Goal: Task Accomplishment & Management: Complete application form

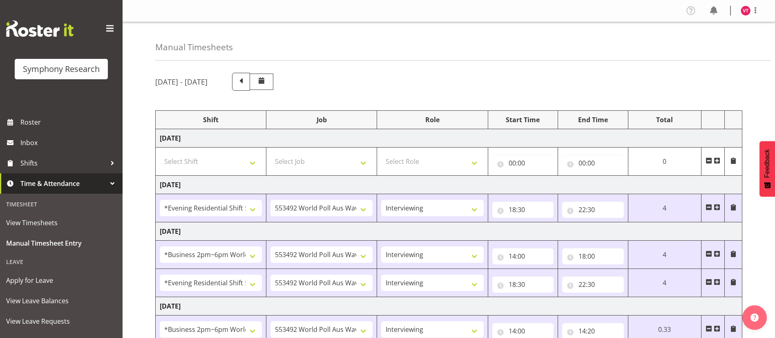
select select "48116"
select select "10499"
select select "47"
select select "103"
select select "10499"
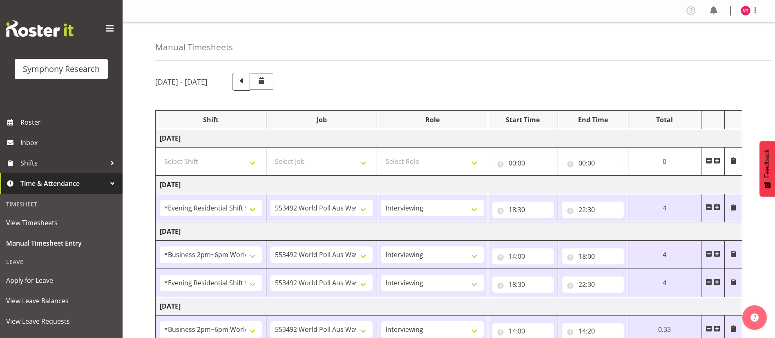
select select "47"
select select "48116"
select select "10499"
select select "47"
select select "103"
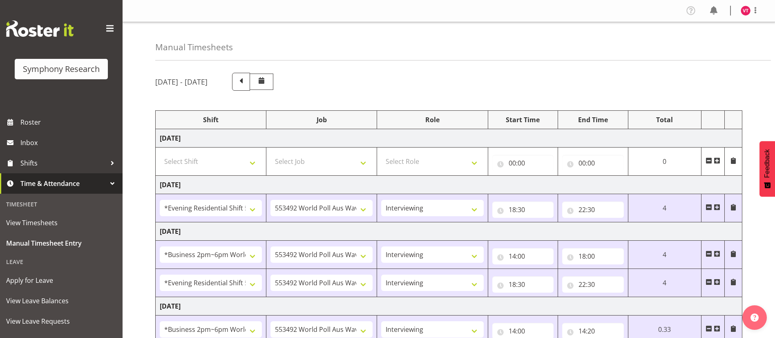
select select "10499"
select select "47"
select select "26078"
select select "10731"
select select "47"
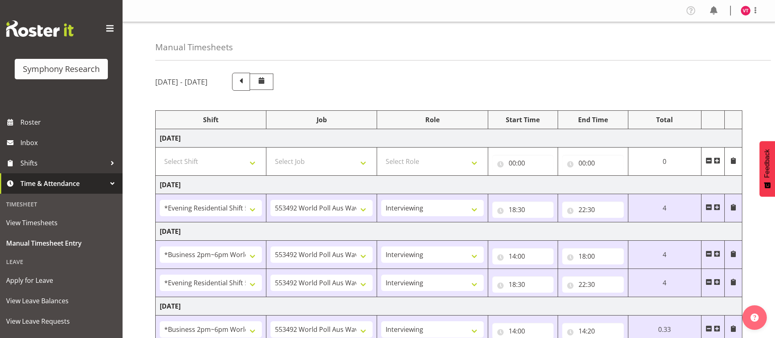
select select "56692"
select select "10499"
select select "47"
select select "103"
select select "10499"
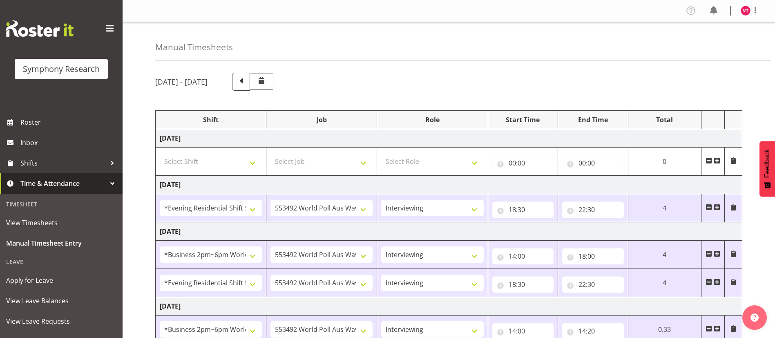
select select "47"
select select "48116"
select select "10575"
select select "47"
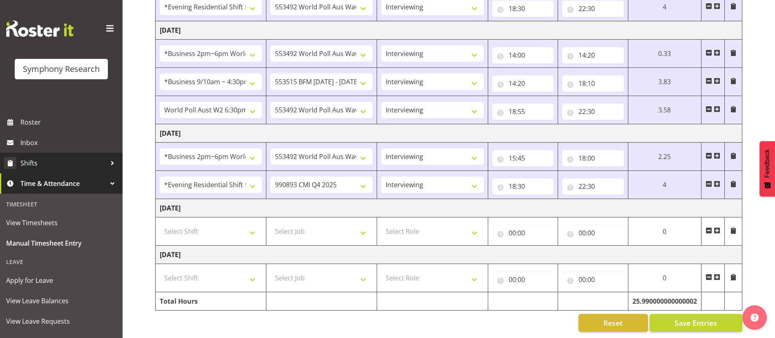
scroll to position [285, 0]
drag, startPoint x: 58, startPoint y: 163, endPoint x: 101, endPoint y: 161, distance: 43.4
click at [58, 163] on span "Shifts" at bounding box center [63, 163] width 86 height 12
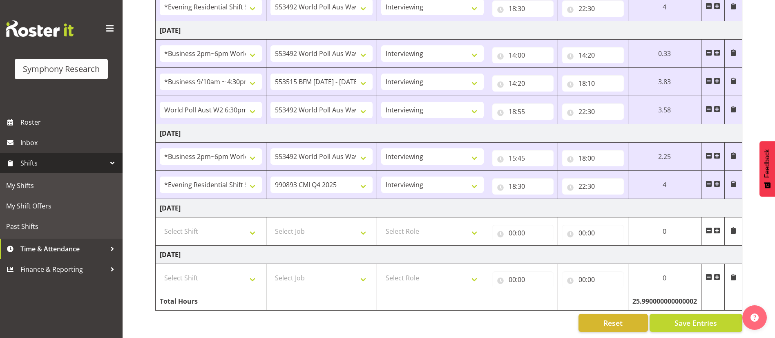
click at [101, 161] on span "Shifts" at bounding box center [63, 163] width 86 height 12
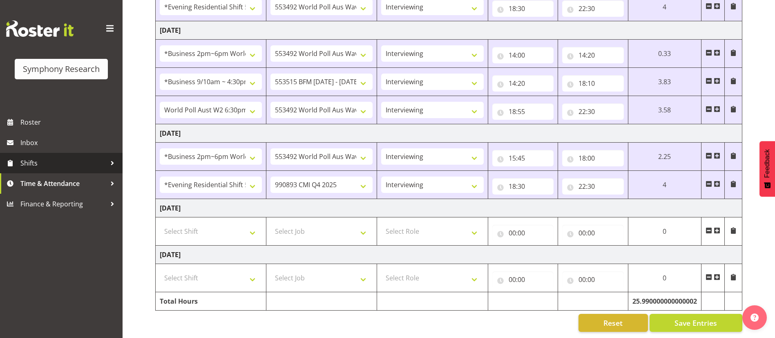
click at [101, 161] on span "Shifts" at bounding box center [63, 163] width 86 height 12
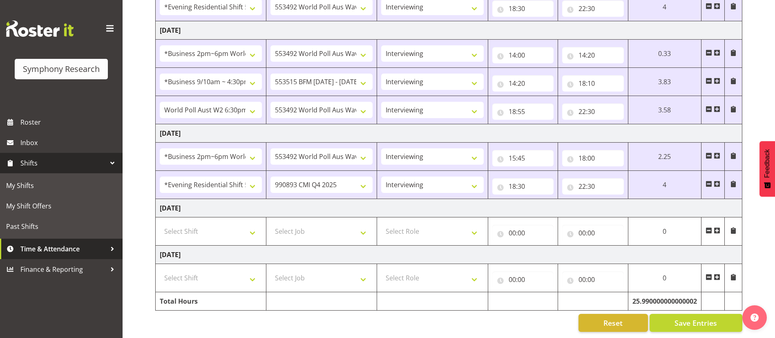
click at [90, 245] on span "Time & Attendance" at bounding box center [63, 249] width 86 height 12
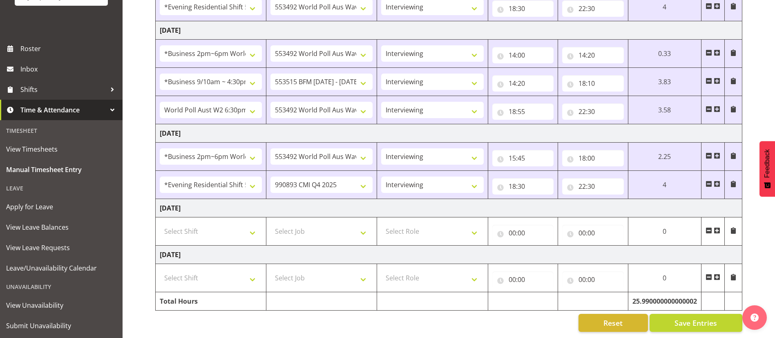
scroll to position [94, 0]
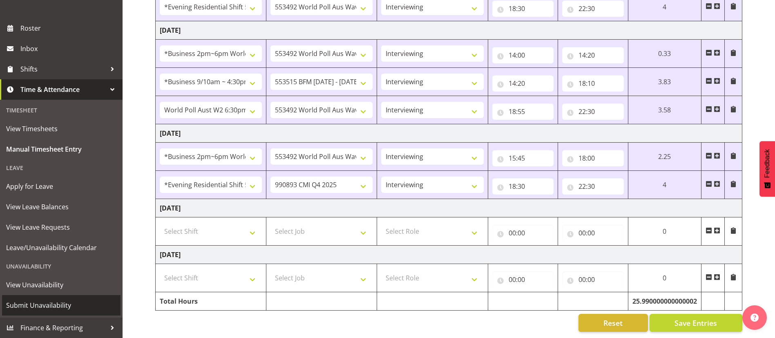
click at [48, 304] on span "Submit Unavailability" at bounding box center [61, 305] width 110 height 12
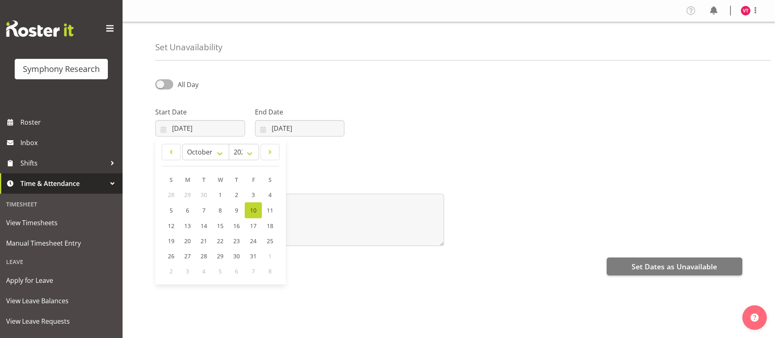
select select "9"
select select "2025"
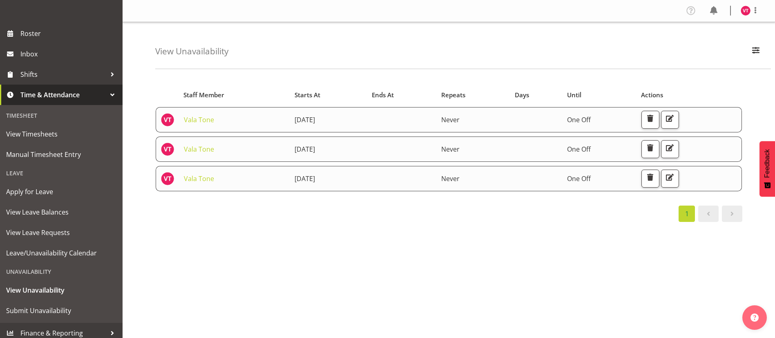
scroll to position [94, 0]
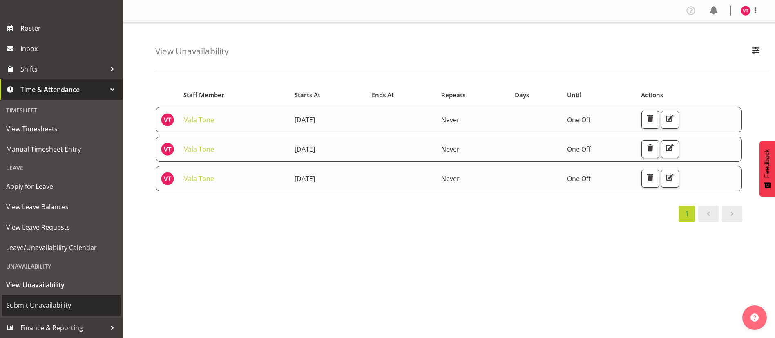
click at [60, 305] on span "Submit Unavailability" at bounding box center [61, 305] width 110 height 12
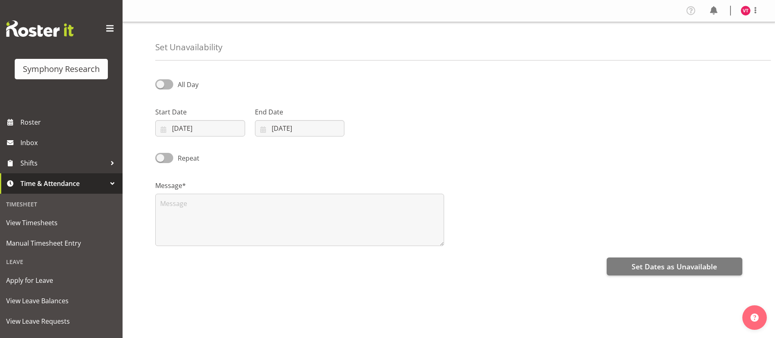
select select "9"
select select "2025"
click at [209, 125] on input "10/10/2025" at bounding box center [200, 128] width 90 height 16
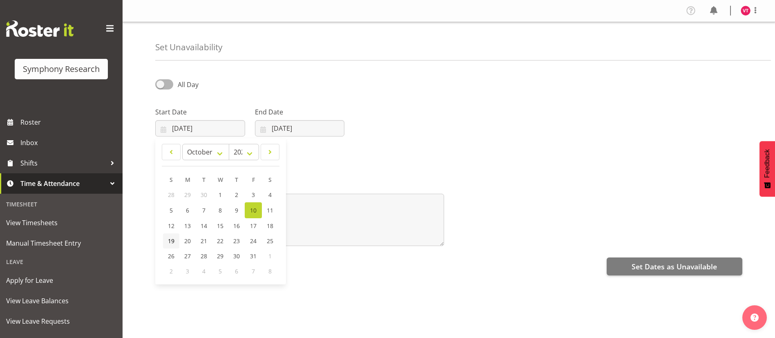
click at [174, 246] on link "19" at bounding box center [171, 240] width 16 height 15
type input "19/10/2025"
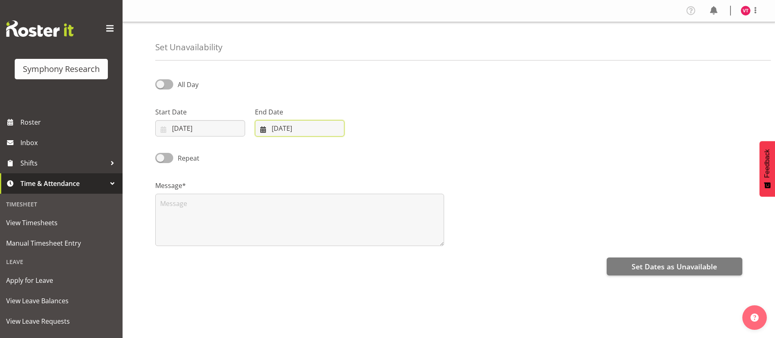
click at [313, 126] on input "10/10/2025" at bounding box center [300, 128] width 90 height 16
click at [271, 239] on span "19" at bounding box center [271, 241] width 7 height 8
type input "19/10/2025"
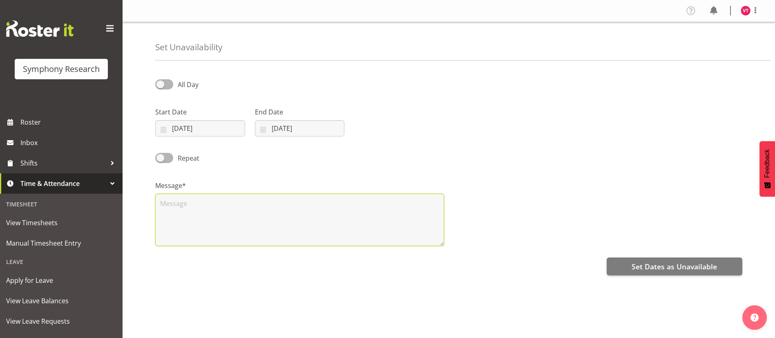
click at [223, 217] on textarea at bounding box center [299, 220] width 289 height 52
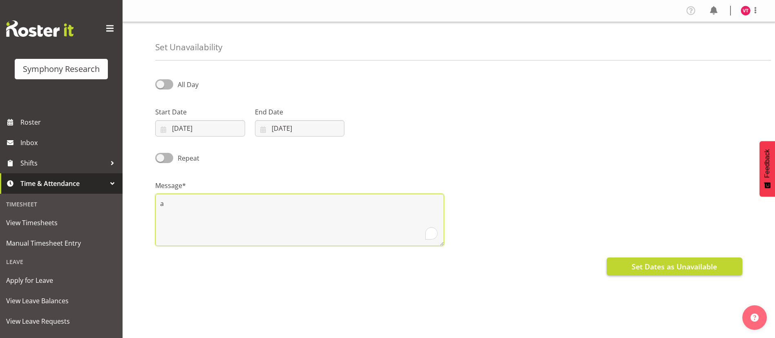
type textarea "a"
click at [637, 266] on span "Set Dates as Unavailable" at bounding box center [674, 266] width 85 height 11
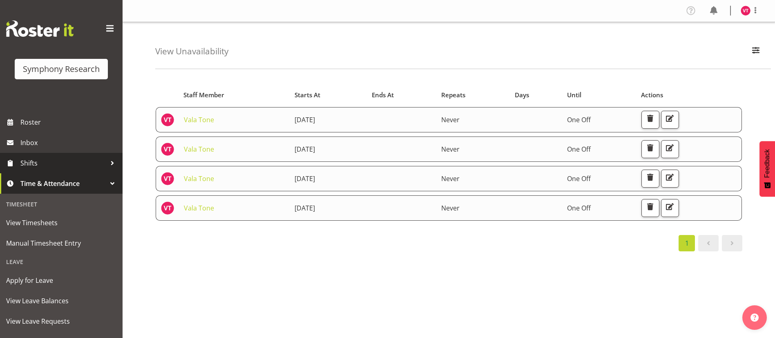
click at [47, 165] on span "Shifts" at bounding box center [63, 163] width 86 height 12
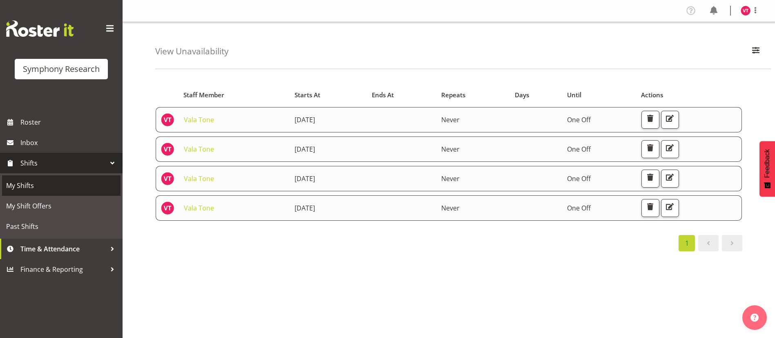
click at [29, 189] on span "My Shifts" at bounding box center [61, 185] width 110 height 12
